Goal: Task Accomplishment & Management: Use online tool/utility

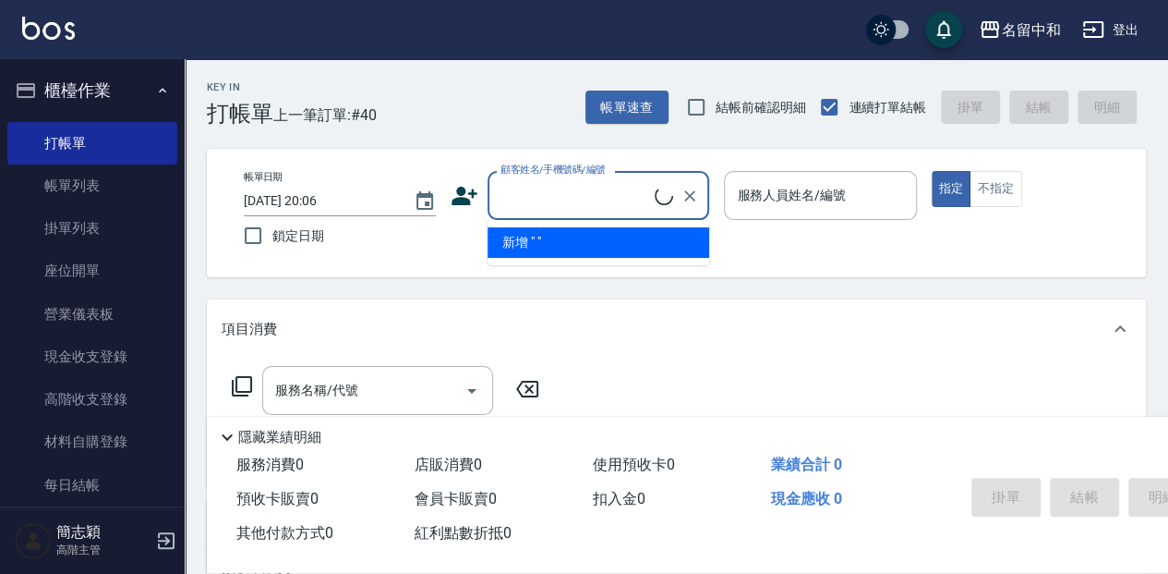
drag, startPoint x: 0, startPoint y: 0, endPoint x: 760, endPoint y: 305, distance: 819.0
click at [760, 305] on div "項目消費" at bounding box center [676, 328] width 939 height 59
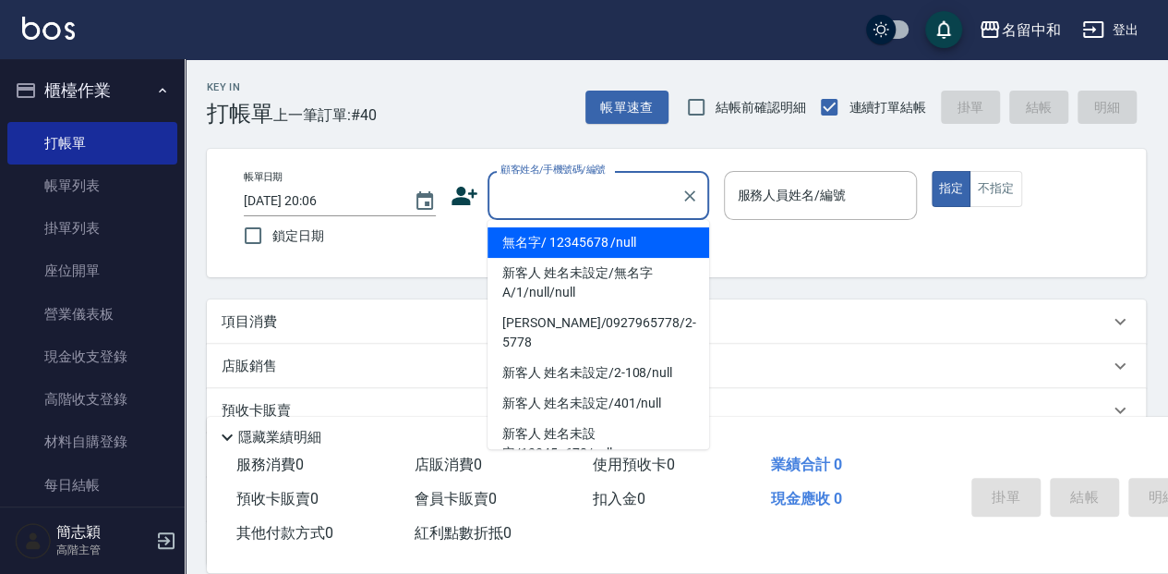
click at [626, 202] on input "顧客姓名/手機號碼/編號" at bounding box center [584, 195] width 177 height 32
click at [608, 244] on li "無名字/ 12345678 /null" at bounding box center [599, 242] width 222 height 30
type input "無名字/ 12345678 /null"
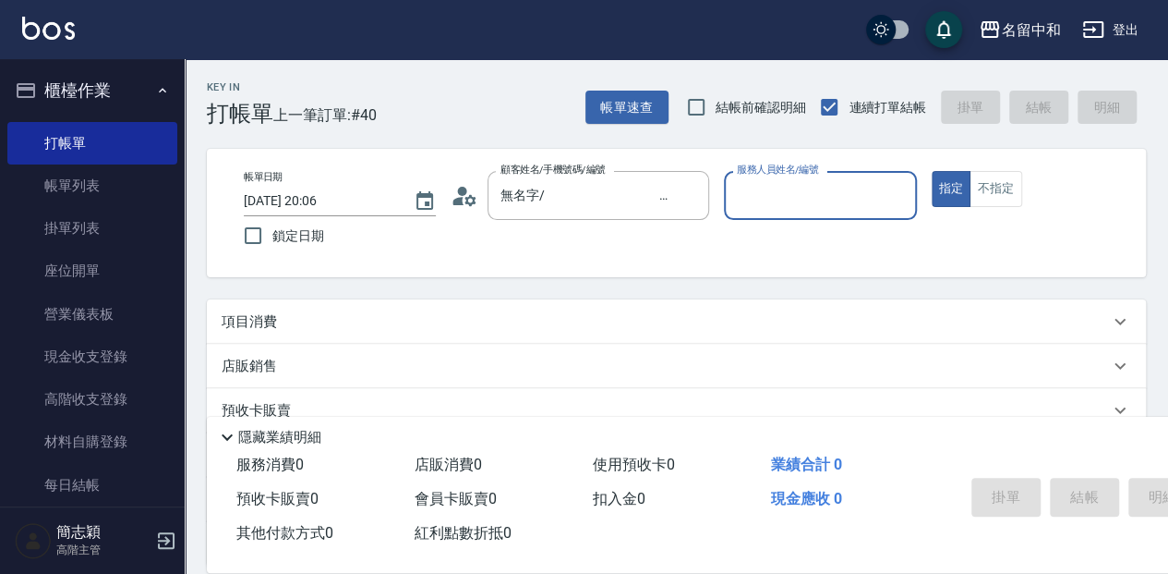
click at [783, 185] on input "服務人員姓名/編號" at bounding box center [820, 195] width 176 height 32
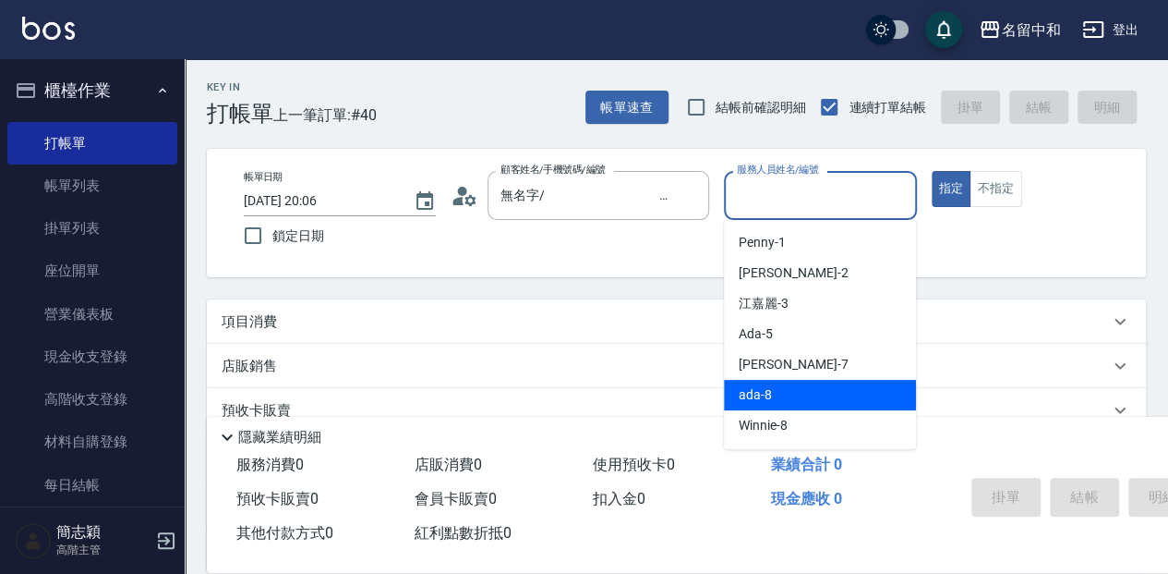
click at [800, 388] on div "ada -8" at bounding box center [820, 395] width 192 height 30
type input "ada-8"
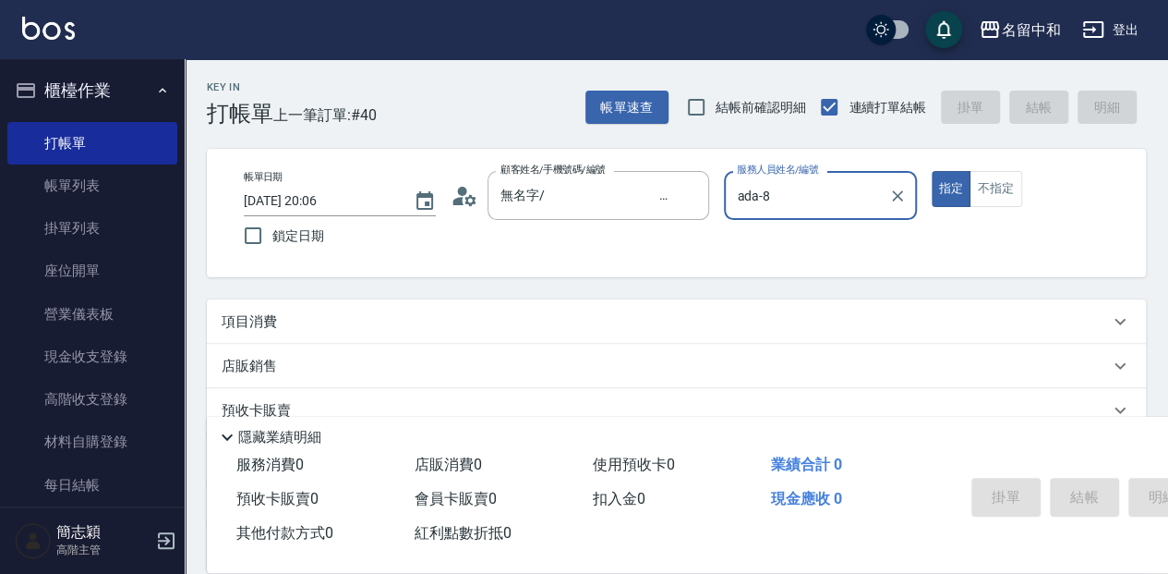
scroll to position [61, 0]
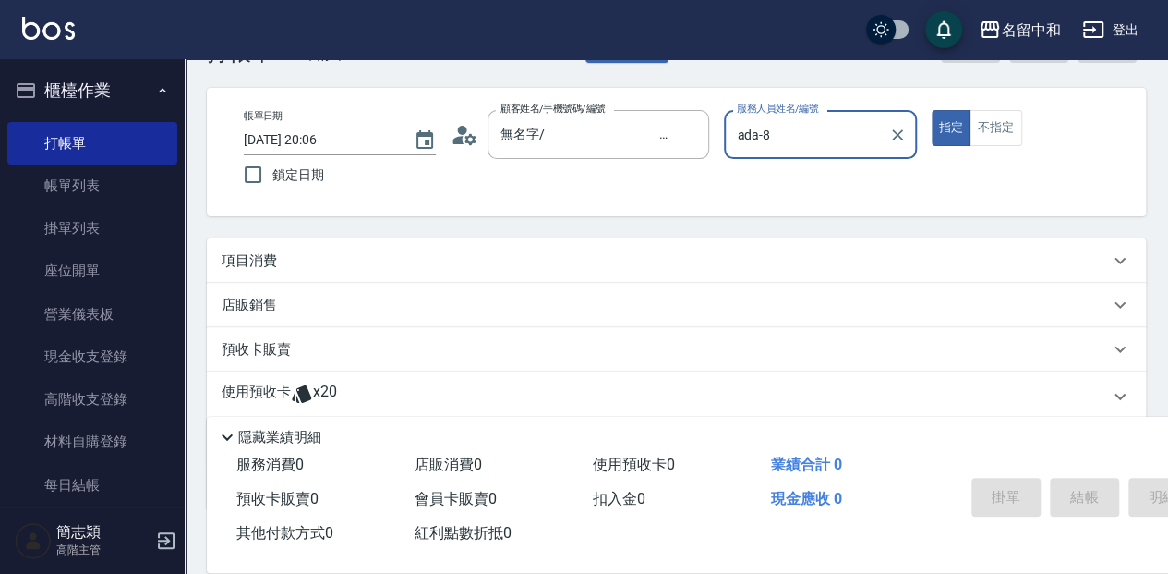
click at [338, 244] on div "項目消費" at bounding box center [676, 260] width 939 height 44
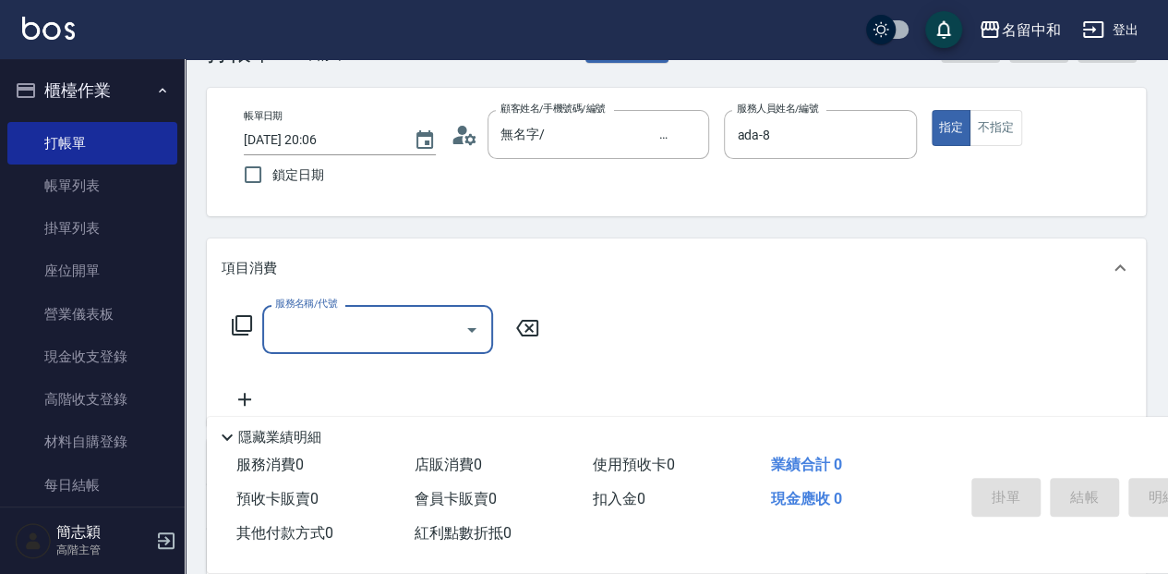
scroll to position [0, 0]
click at [353, 333] on input "服務名稱/代號" at bounding box center [364, 329] width 187 height 32
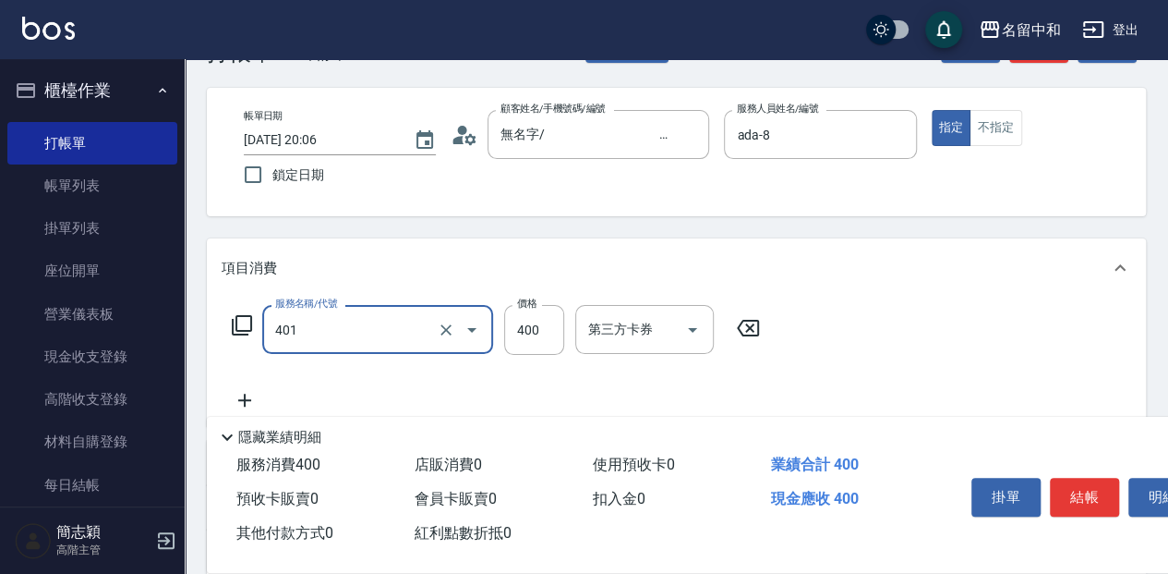
type input "剪髮(400)(401)"
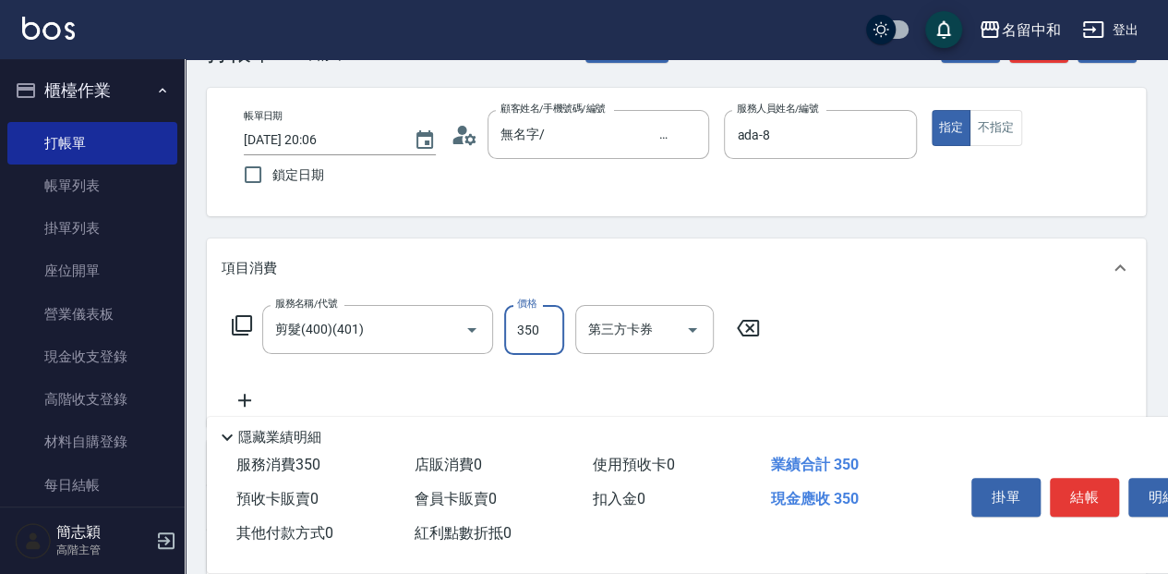
type input "350"
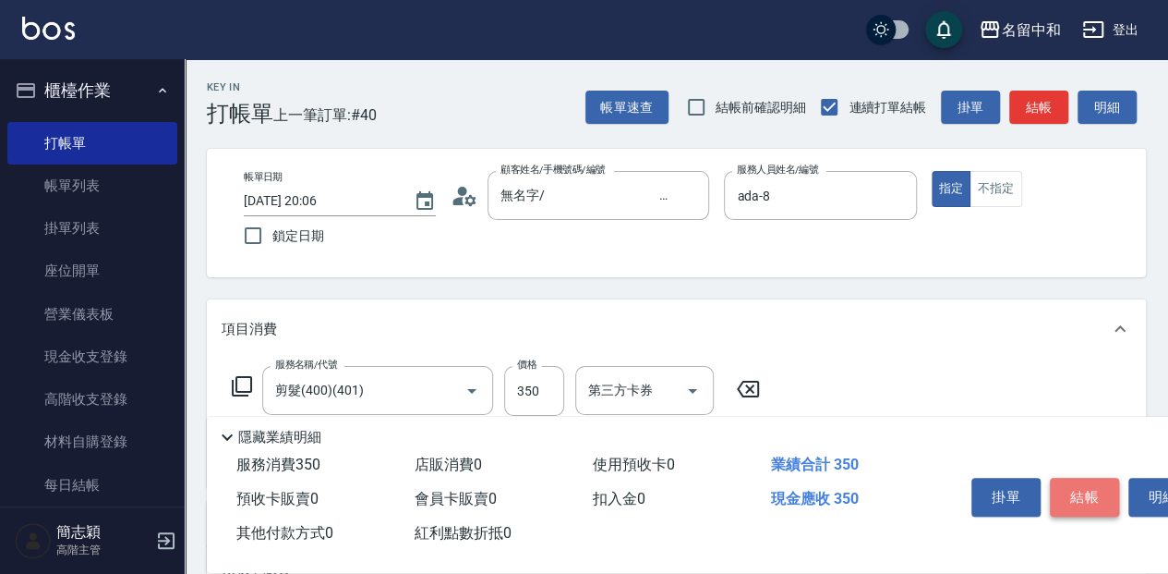
click at [1084, 486] on button "結帳" at bounding box center [1084, 497] width 69 height 39
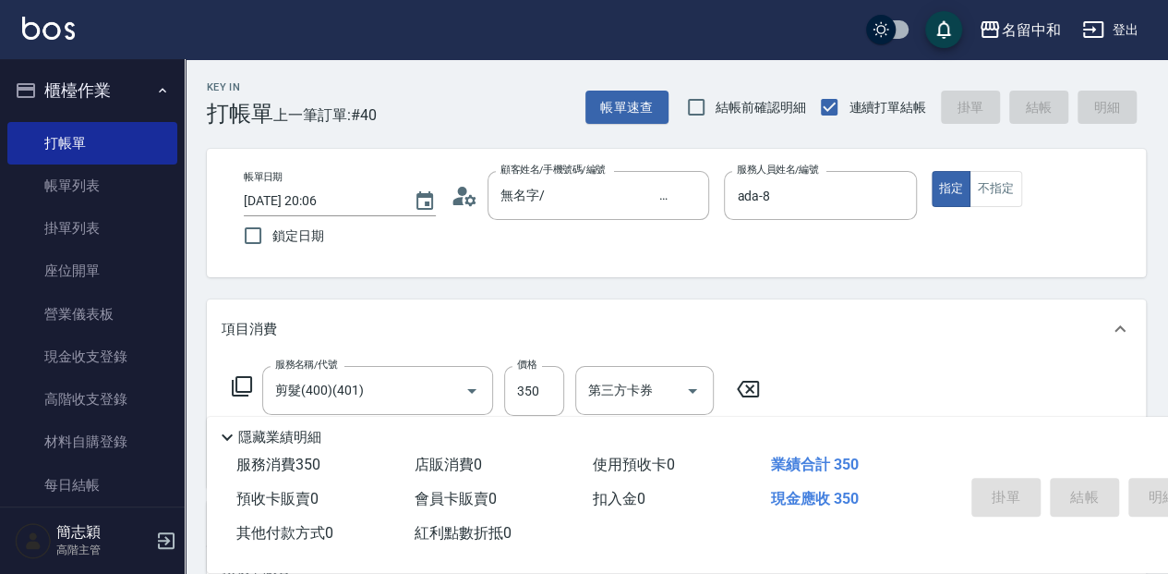
type input "[DATE] 20:43"
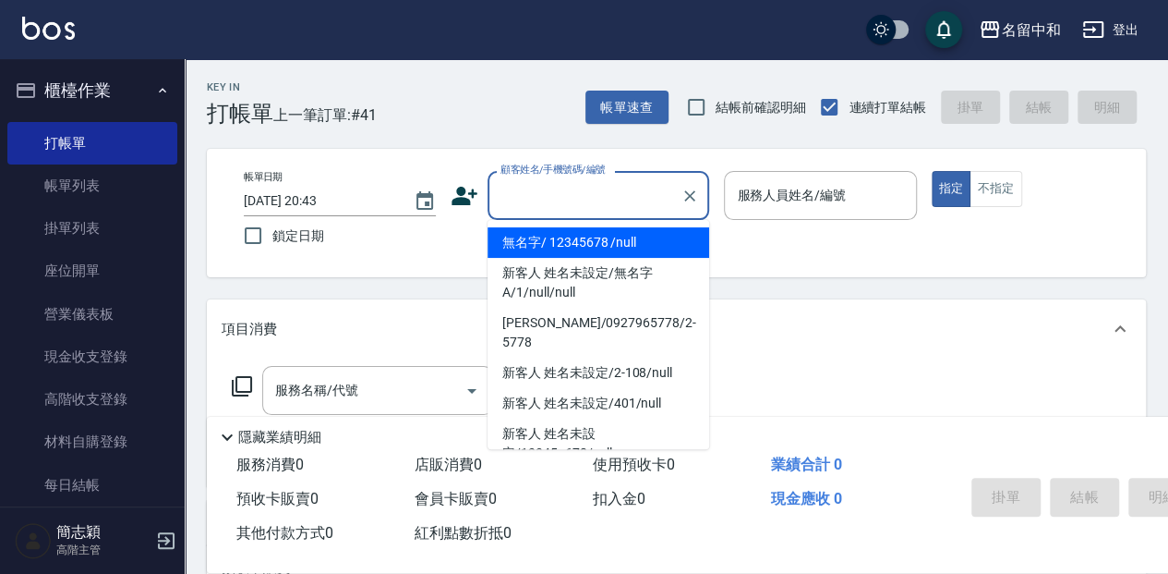
click at [586, 201] on input "顧客姓名/手機號碼/編號" at bounding box center [584, 195] width 177 height 32
click at [562, 247] on li "無名字/ 12345678 /null" at bounding box center [599, 242] width 222 height 30
type input "無名字/ 12345678 /null"
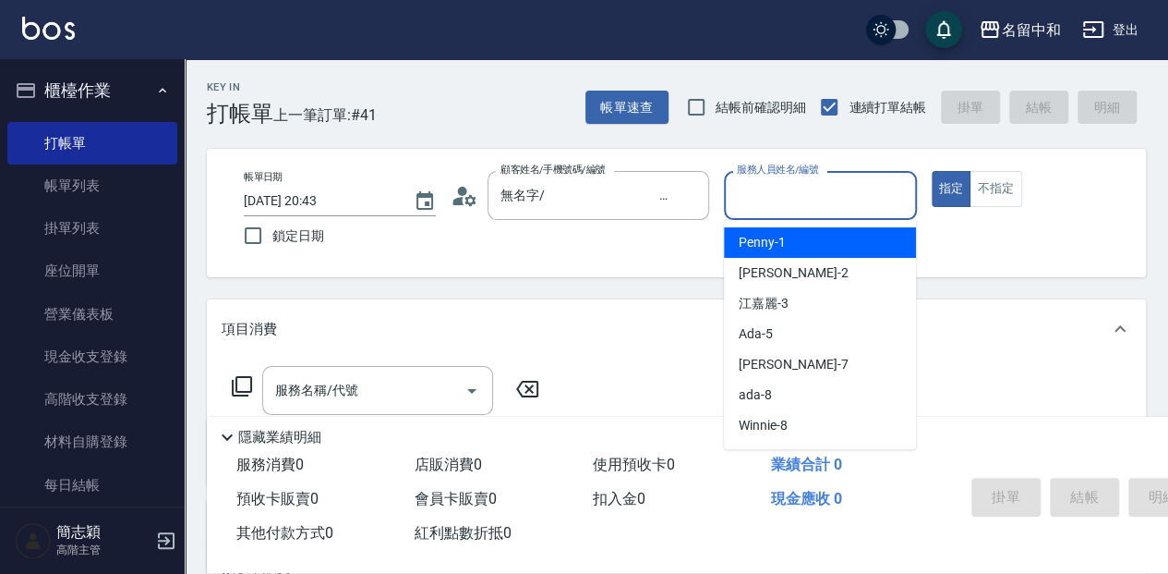
click at [744, 192] on input "服務人員姓名/編號" at bounding box center [820, 195] width 176 height 32
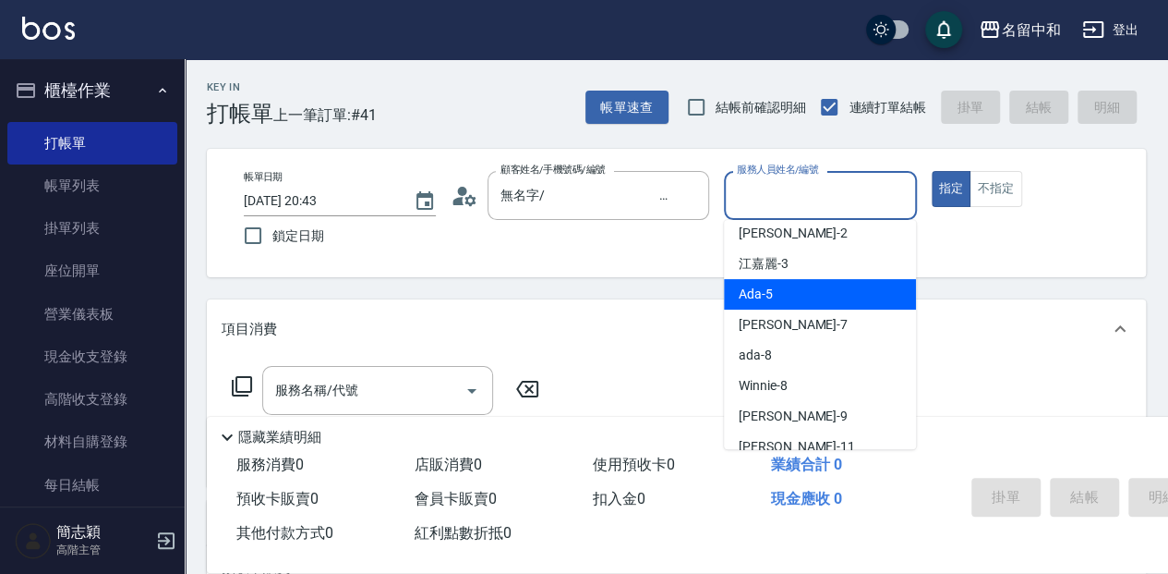
scroll to position [61, 0]
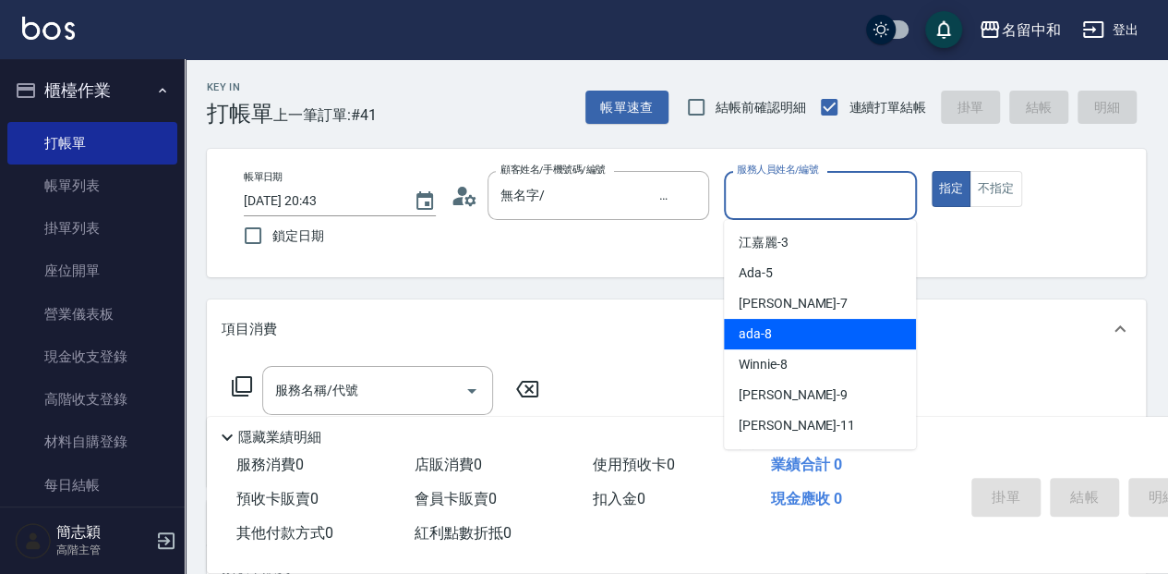
click at [805, 329] on div "ada -8" at bounding box center [820, 334] width 192 height 30
type input "ada-8"
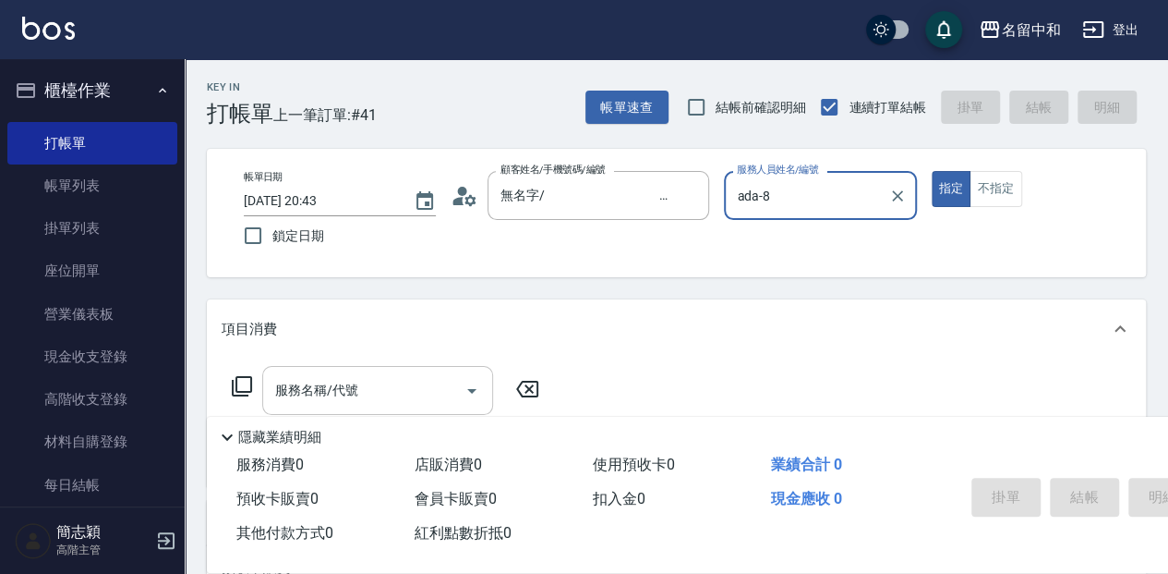
click at [373, 390] on input "服務名稱/代號" at bounding box center [364, 390] width 187 height 32
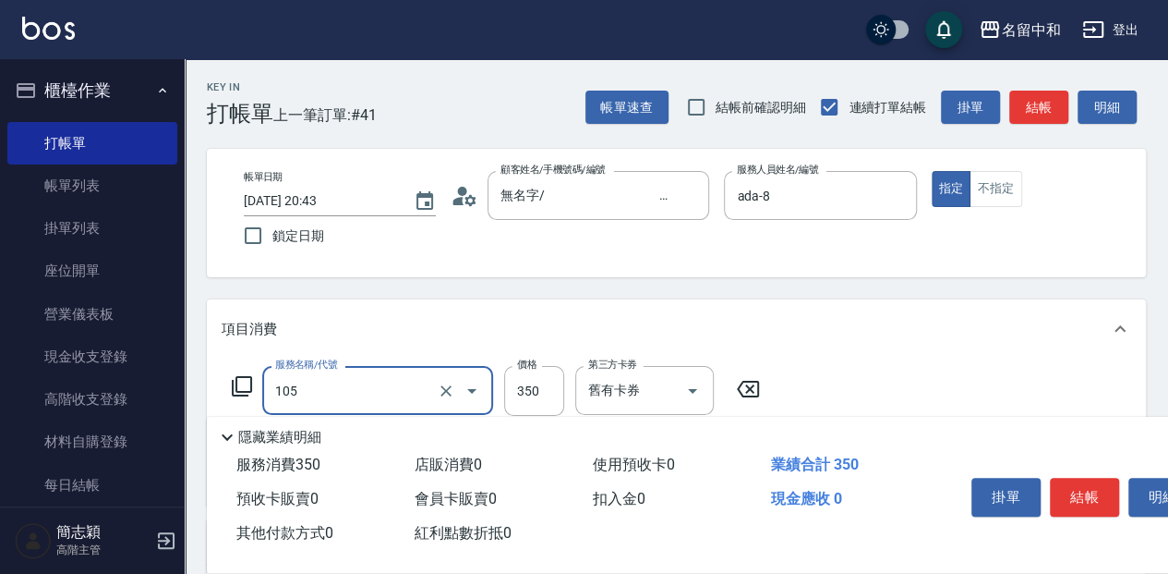
type input "新草本單次(105)"
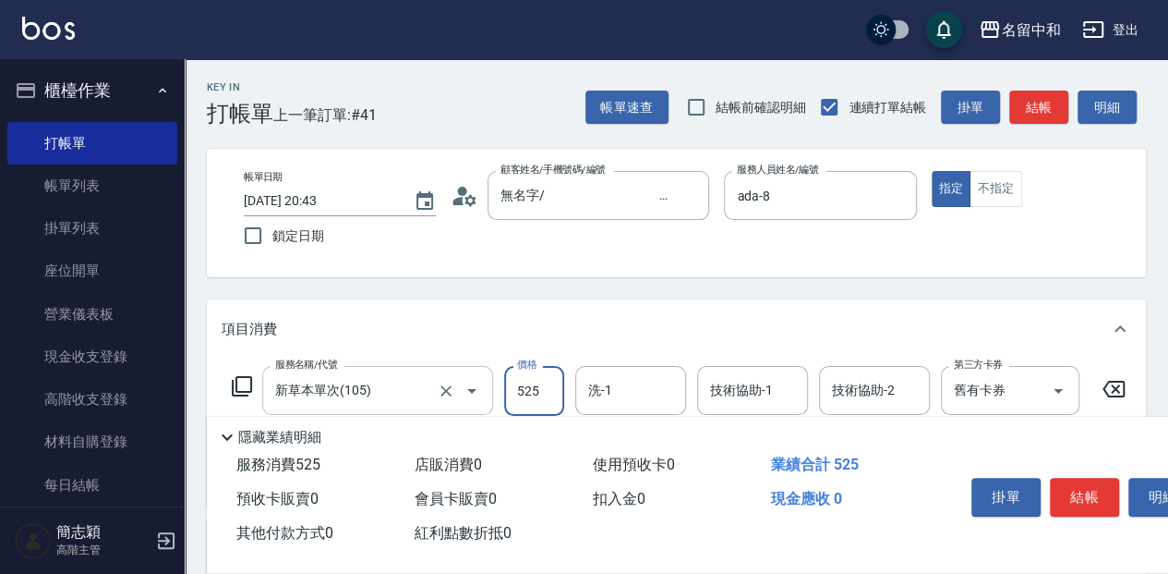
type input "525"
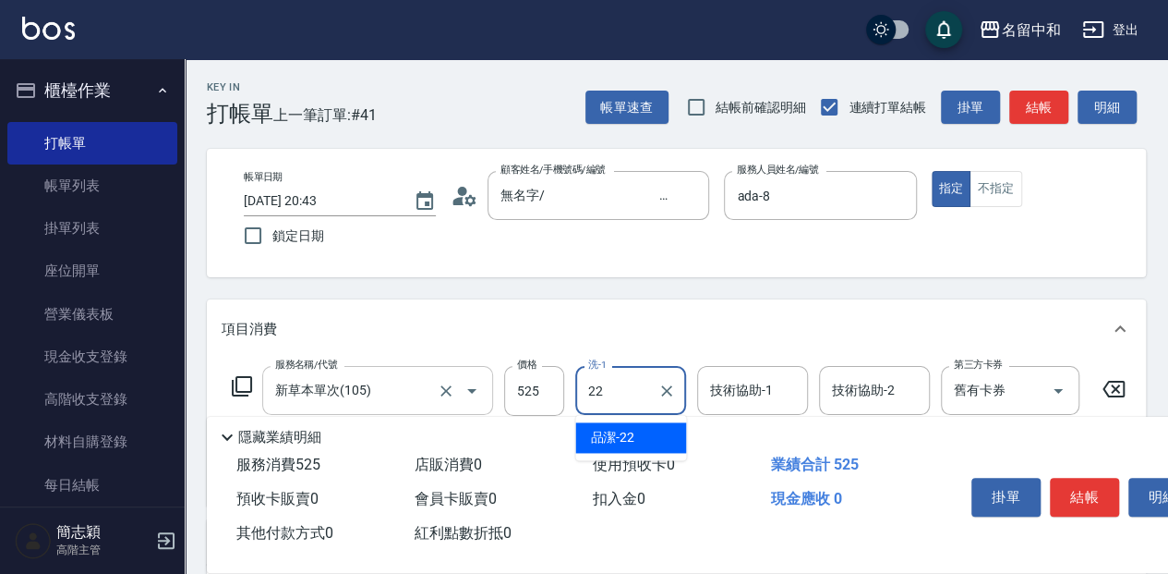
type input "品潔-22"
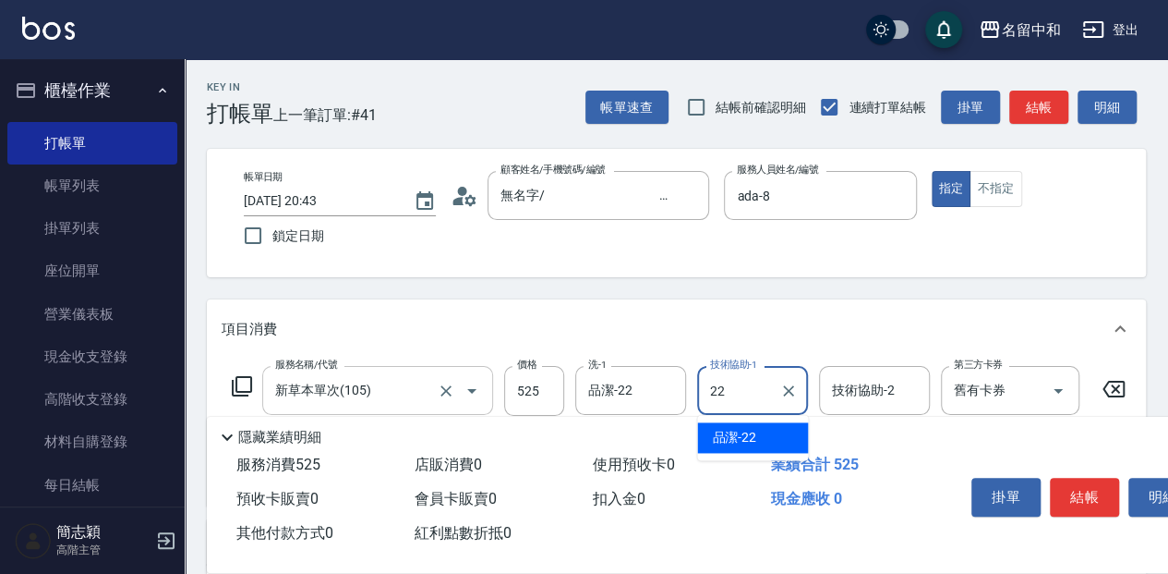
type input "2"
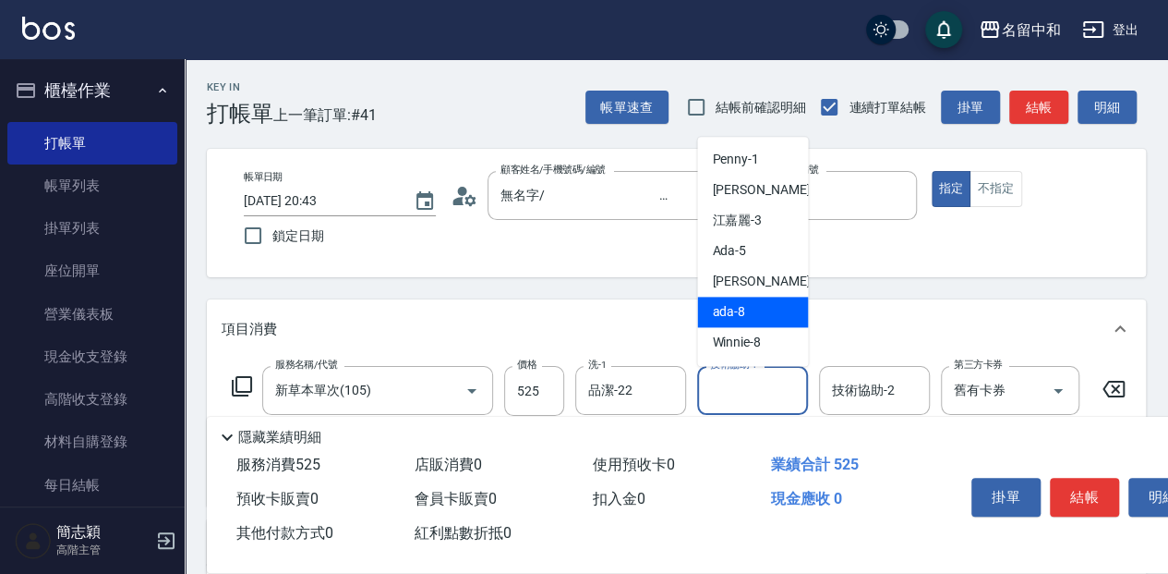
click at [765, 306] on div "ada -8" at bounding box center [752, 312] width 111 height 30
type input "ada-8"
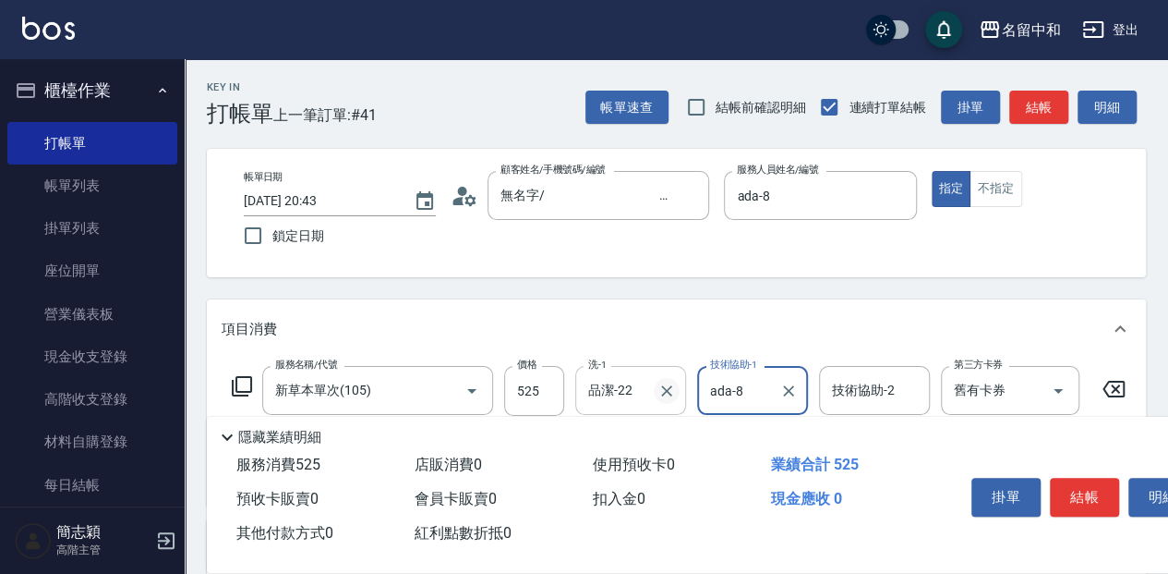
click at [654, 390] on button "Clear" at bounding box center [667, 391] width 26 height 26
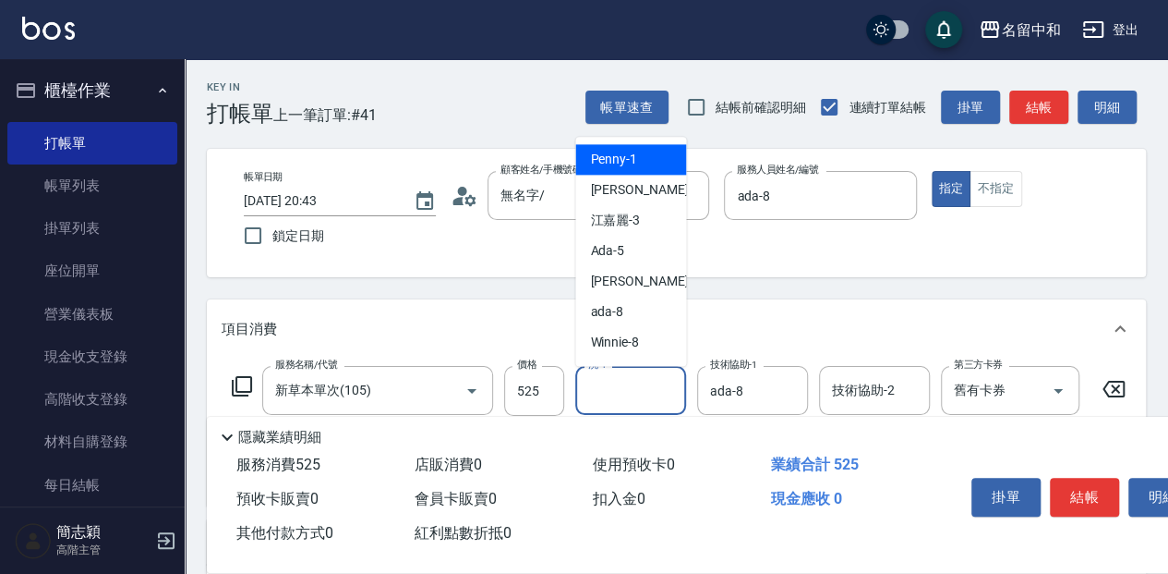
click at [640, 393] on input "洗-1" at bounding box center [631, 390] width 94 height 32
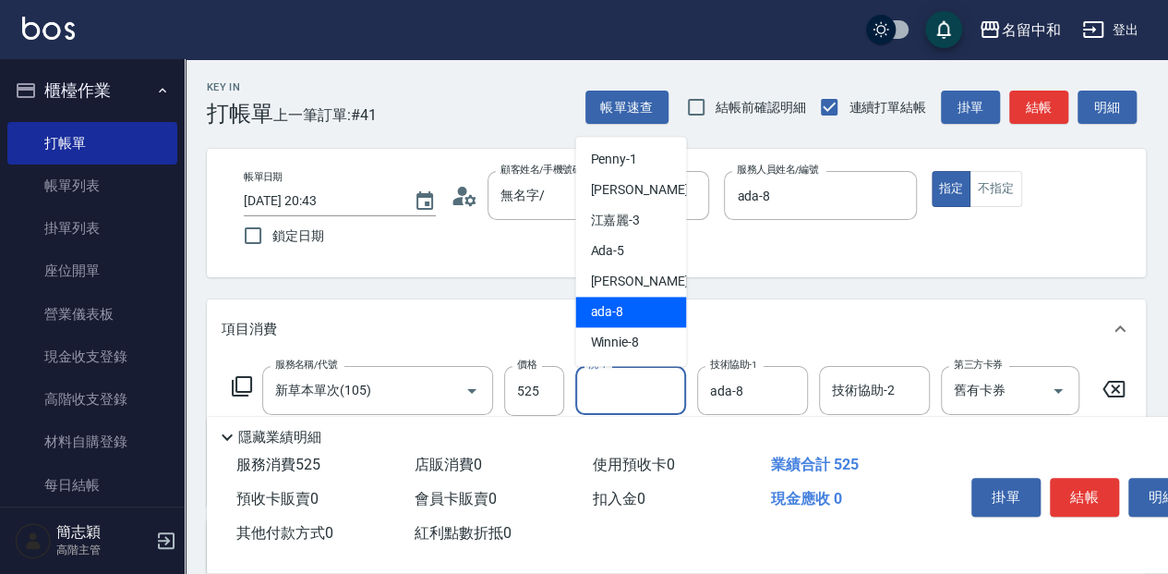
click at [650, 302] on div "ada -8" at bounding box center [630, 312] width 111 height 30
type input "ada-8"
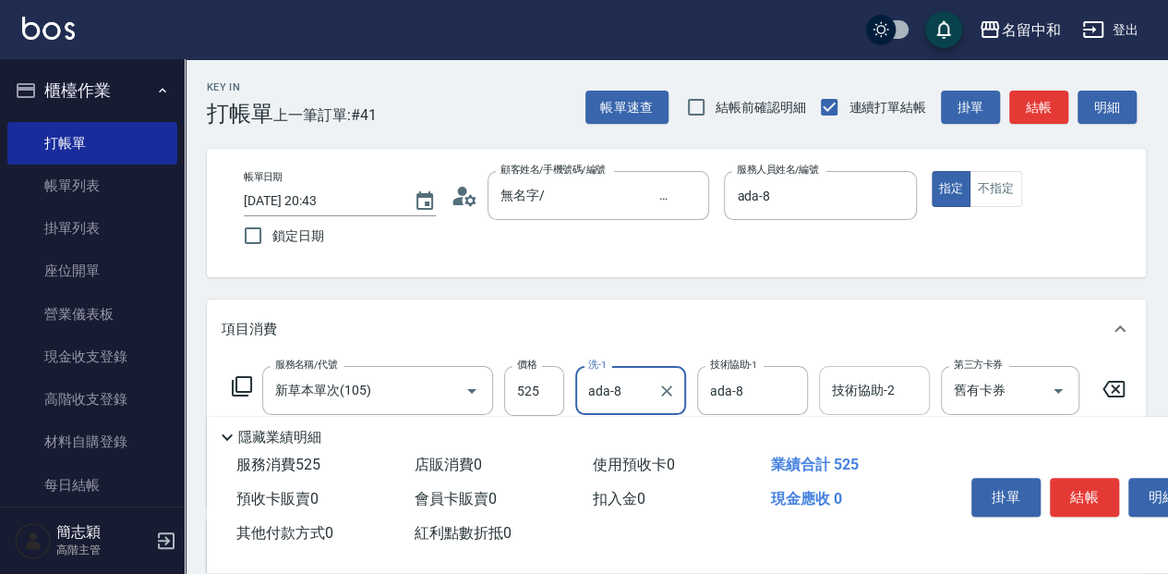
click at [880, 393] on input "技術協助-2" at bounding box center [875, 390] width 94 height 32
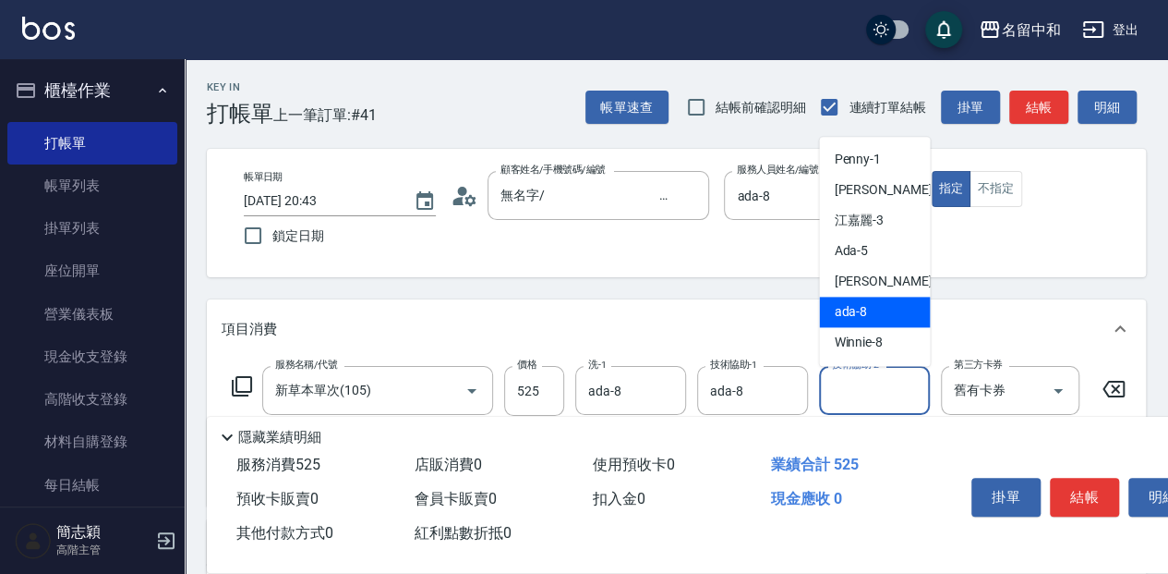
drag, startPoint x: 885, startPoint y: 317, endPoint x: 907, endPoint y: 340, distance: 32.0
click at [885, 318] on div "ada -8" at bounding box center [874, 312] width 111 height 30
type input "ada-8"
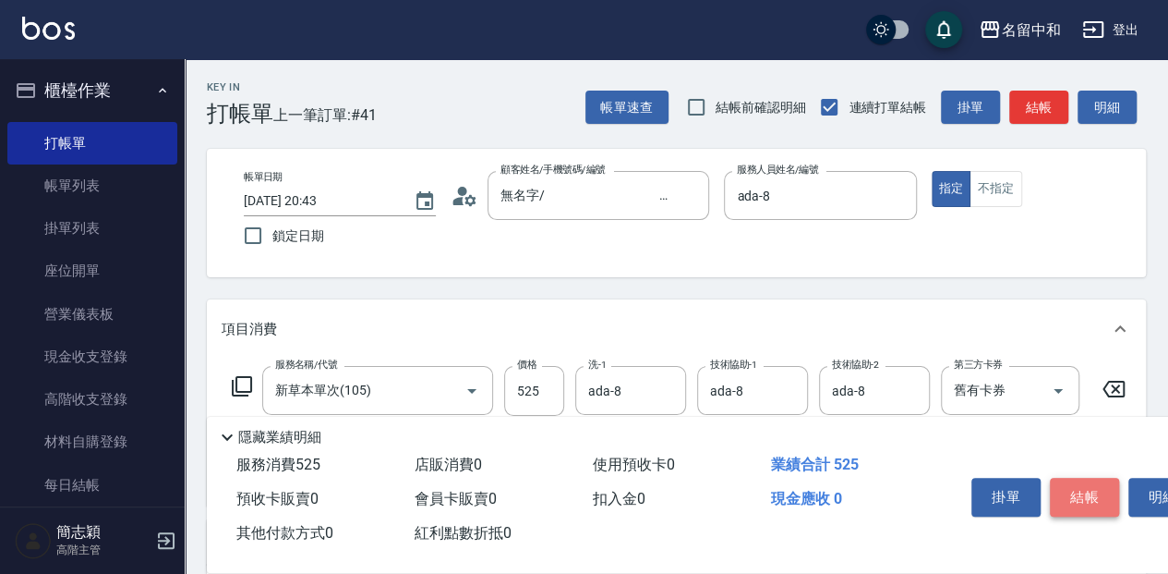
click at [1082, 482] on button "結帳" at bounding box center [1084, 497] width 69 height 39
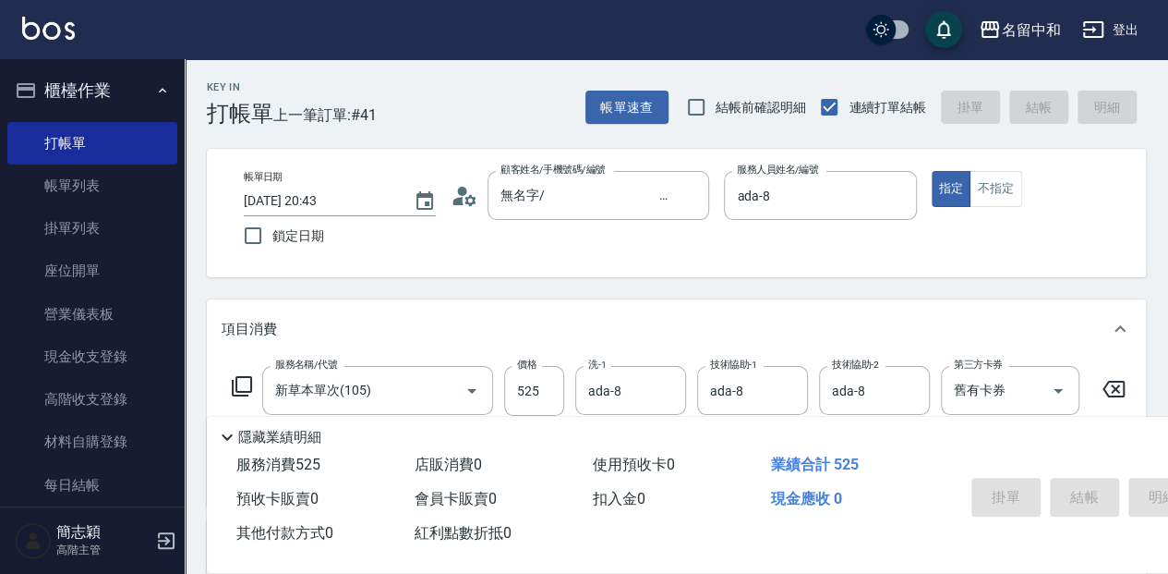
type input "[DATE] 20:44"
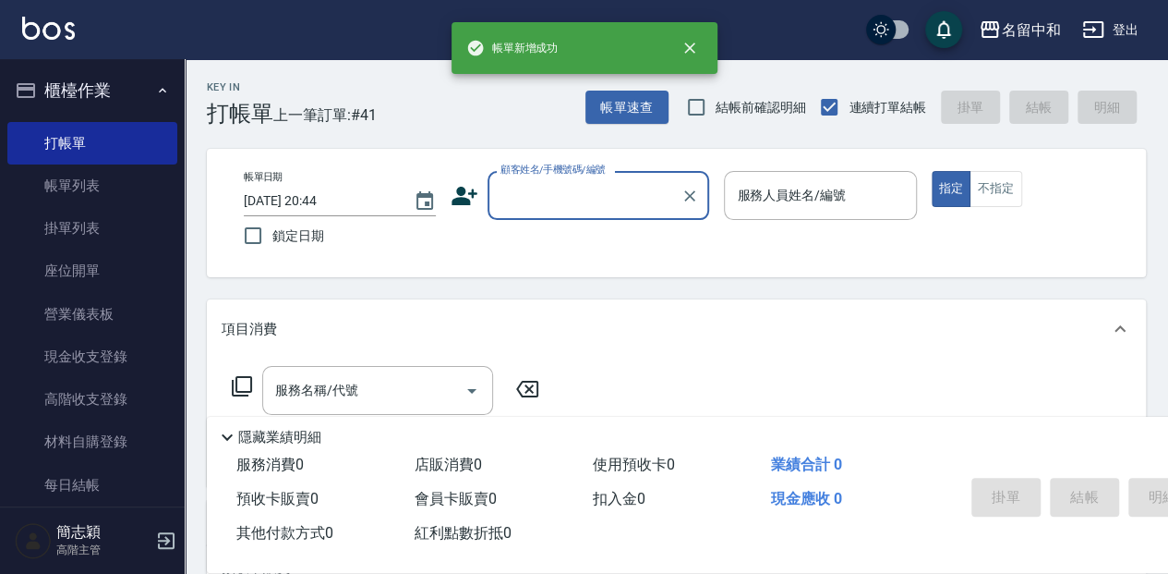
scroll to position [0, 0]
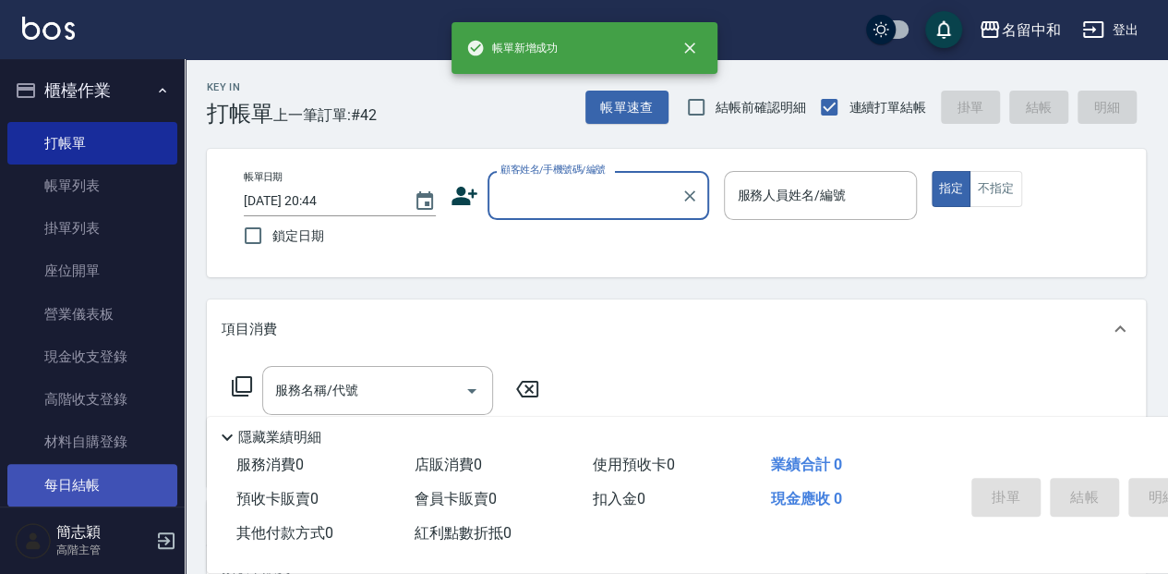
click at [67, 478] on link "每日結帳" at bounding box center [92, 485] width 170 height 42
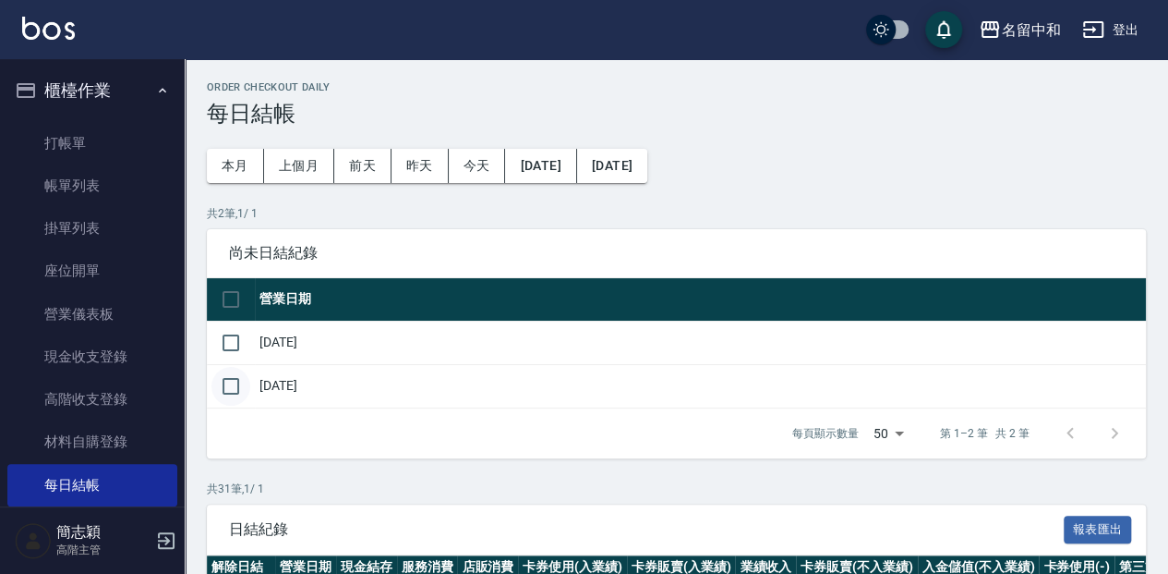
click at [228, 399] on input "checkbox" at bounding box center [231, 386] width 39 height 39
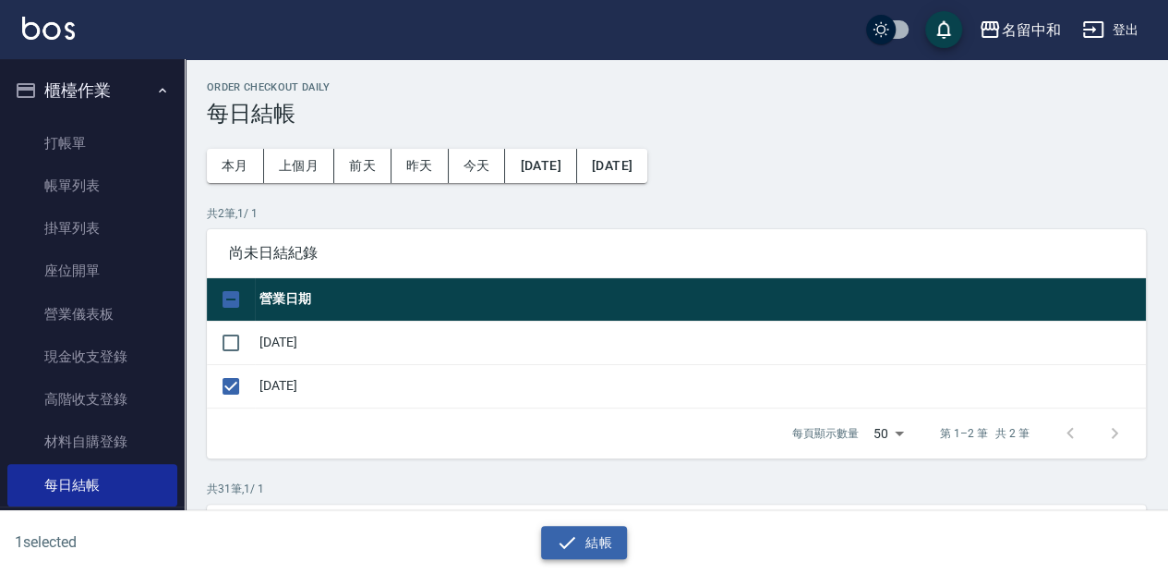
click at [617, 527] on button "結帳" at bounding box center [584, 543] width 86 height 34
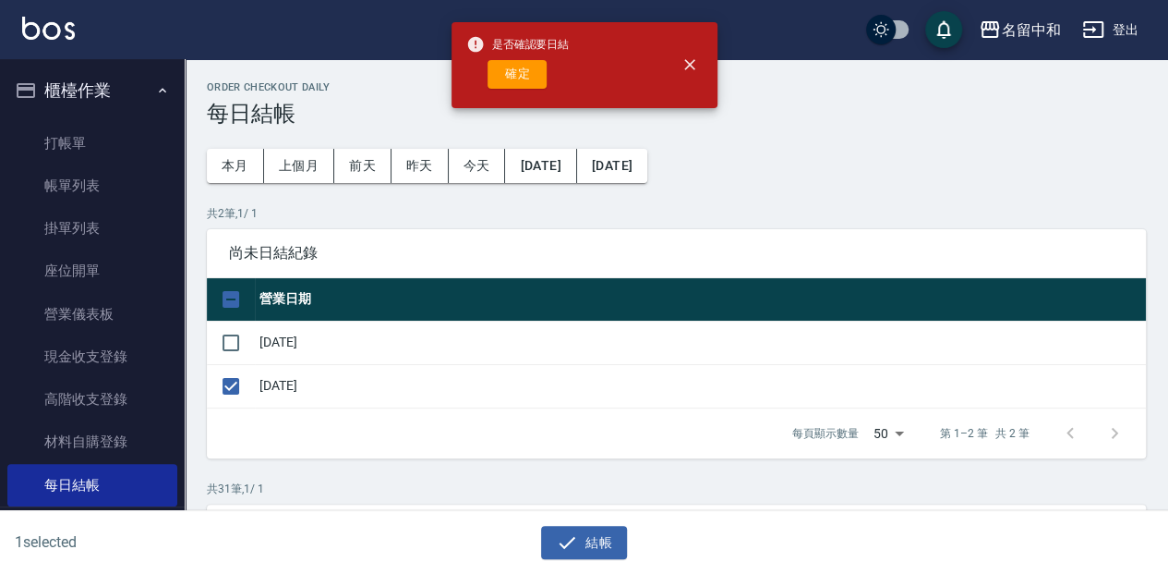
click at [525, 100] on div "是否確認要日結 確定" at bounding box center [517, 65] width 103 height 75
click at [521, 83] on button "確定" at bounding box center [517, 74] width 59 height 29
checkbox input "false"
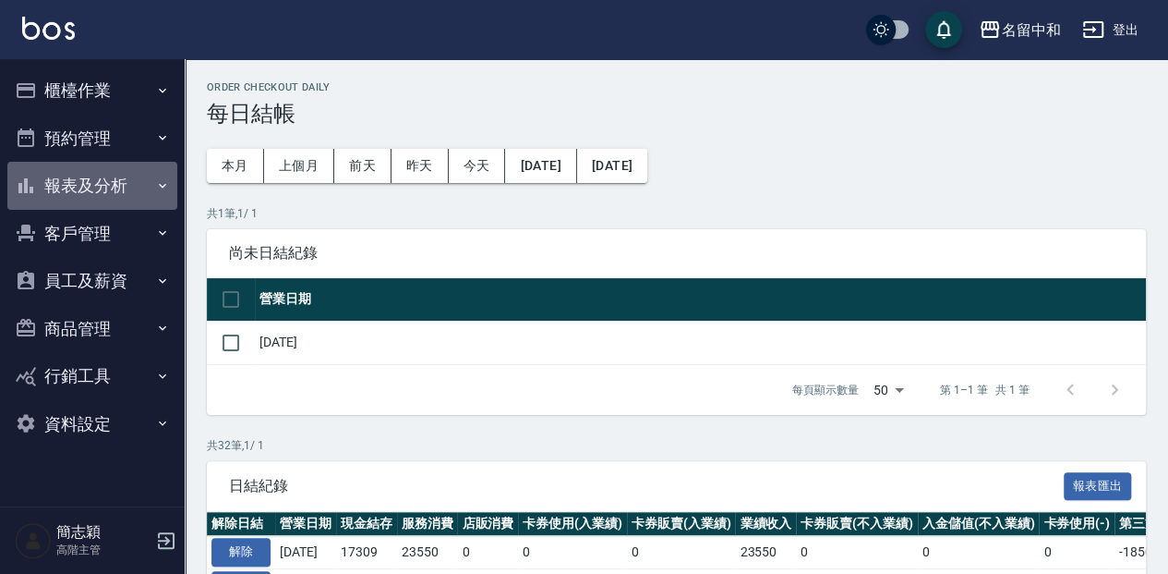
click at [91, 168] on button "報表及分析" at bounding box center [92, 186] width 170 height 48
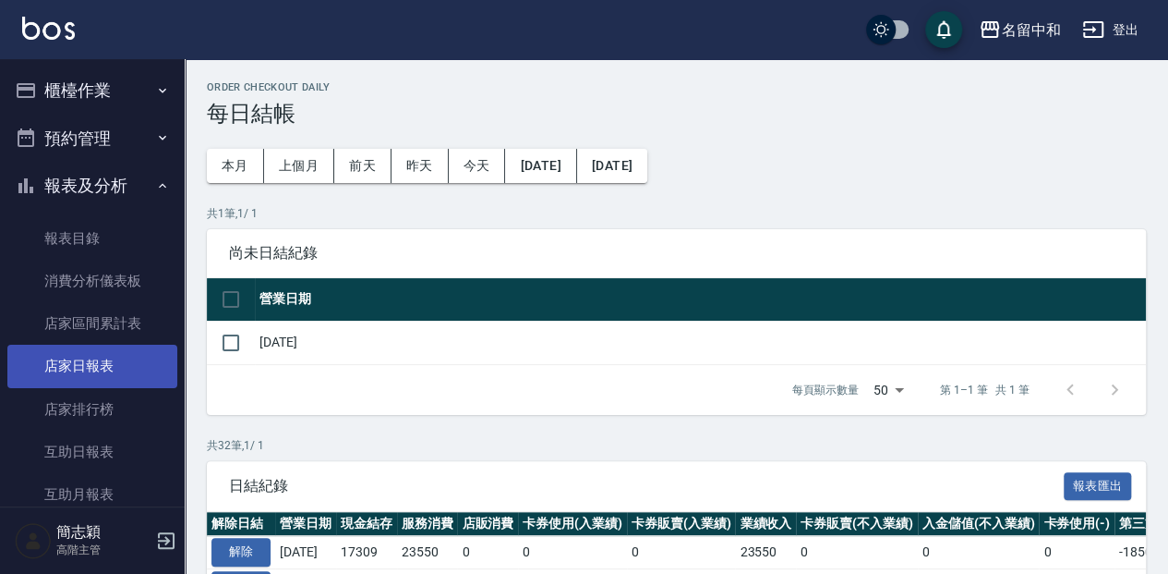
click at [134, 373] on link "店家日報表" at bounding box center [92, 366] width 170 height 42
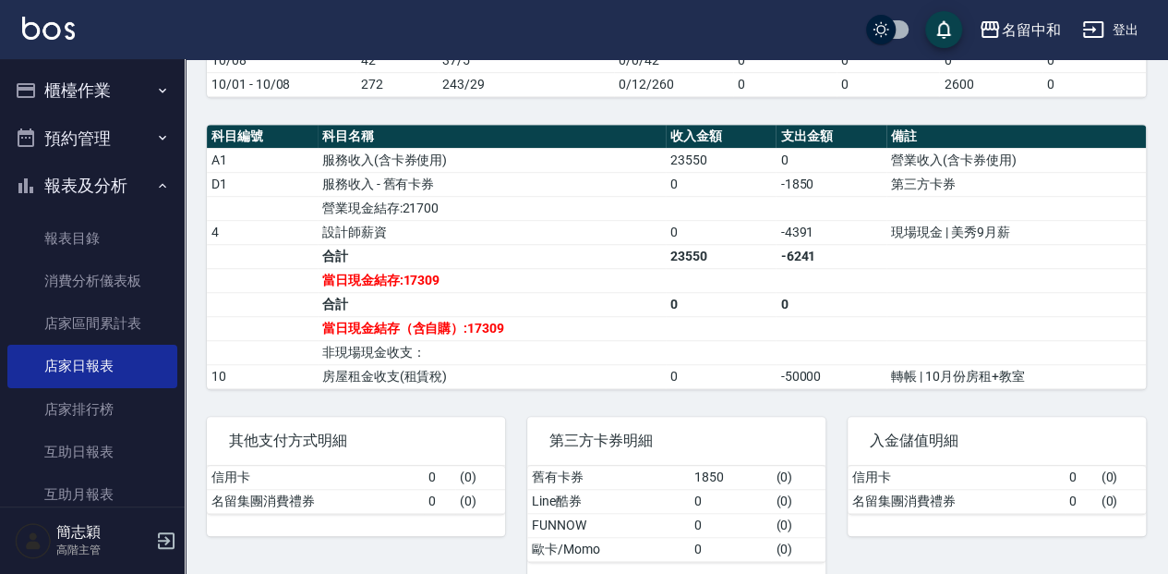
scroll to position [551, 0]
